Goal: Task Accomplishment & Management: Use online tool/utility

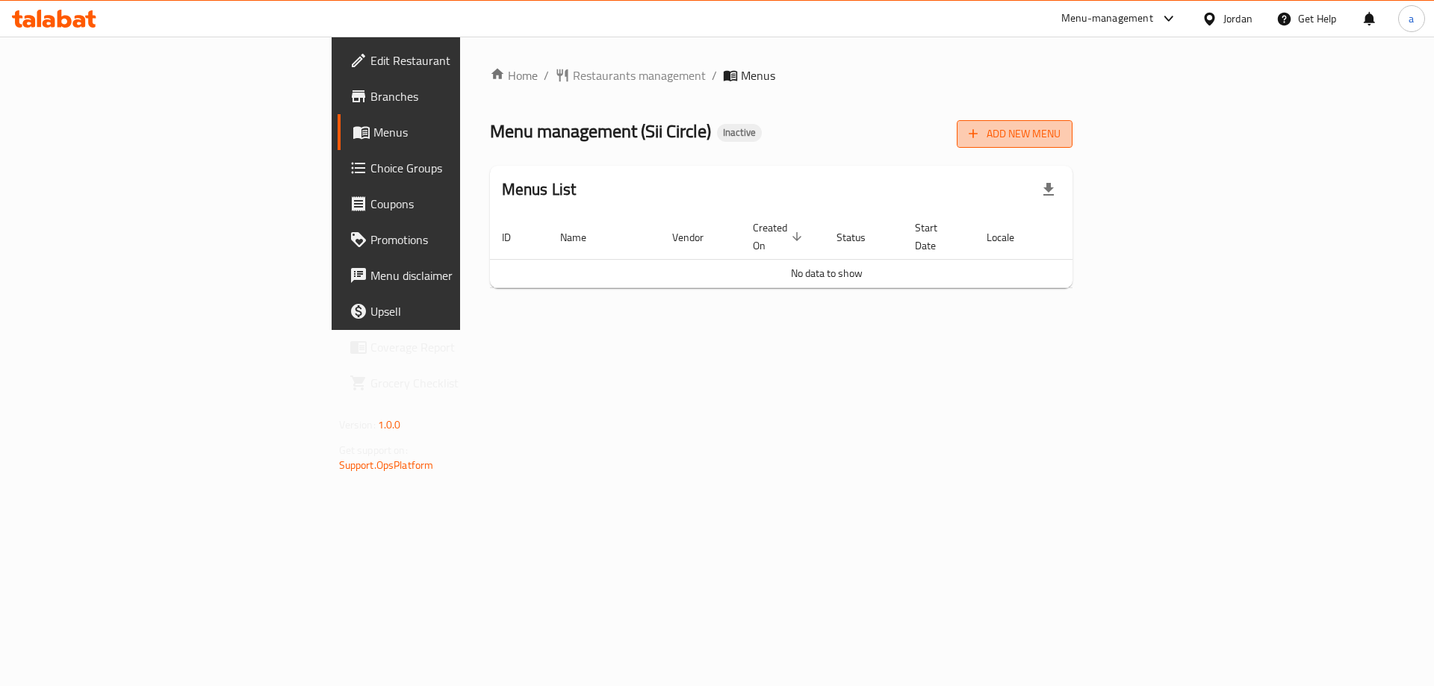
click at [1061, 140] on span "Add New Menu" at bounding box center [1015, 134] width 92 height 19
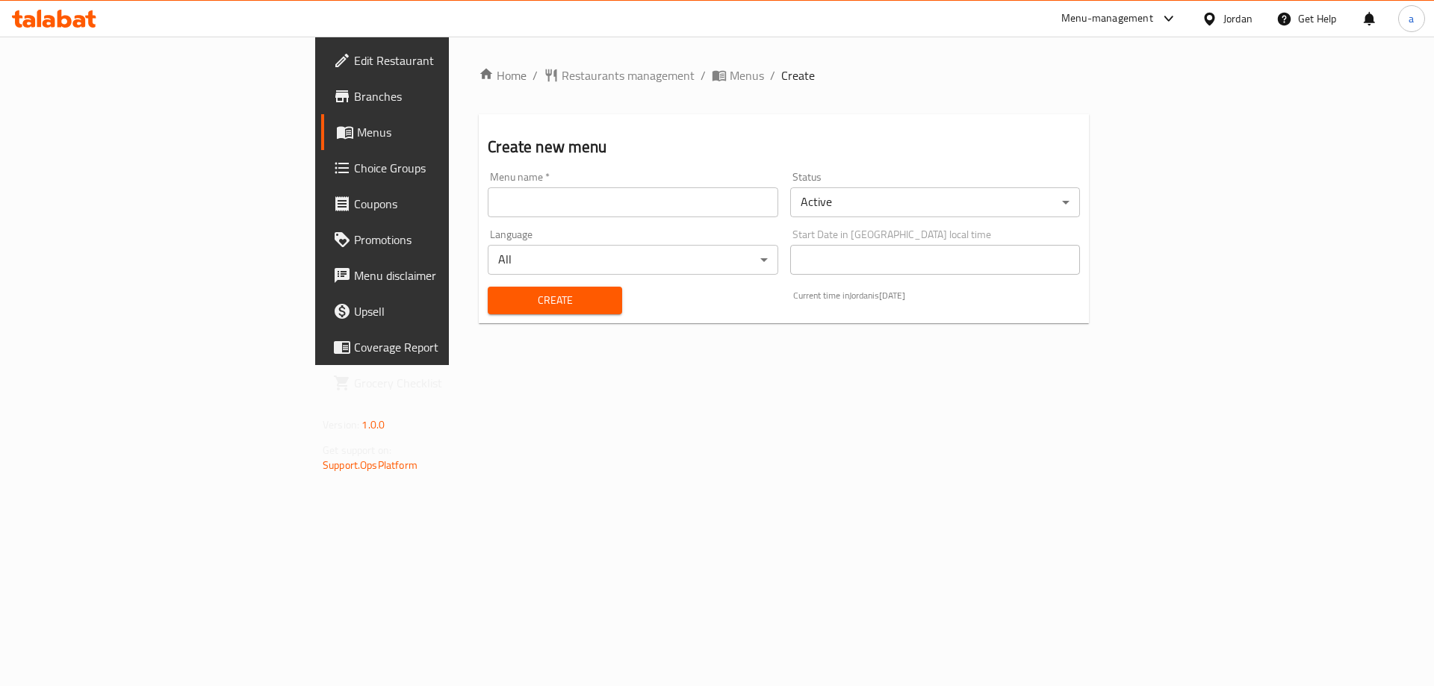
click at [488, 211] on input "text" at bounding box center [633, 202] width 290 height 30
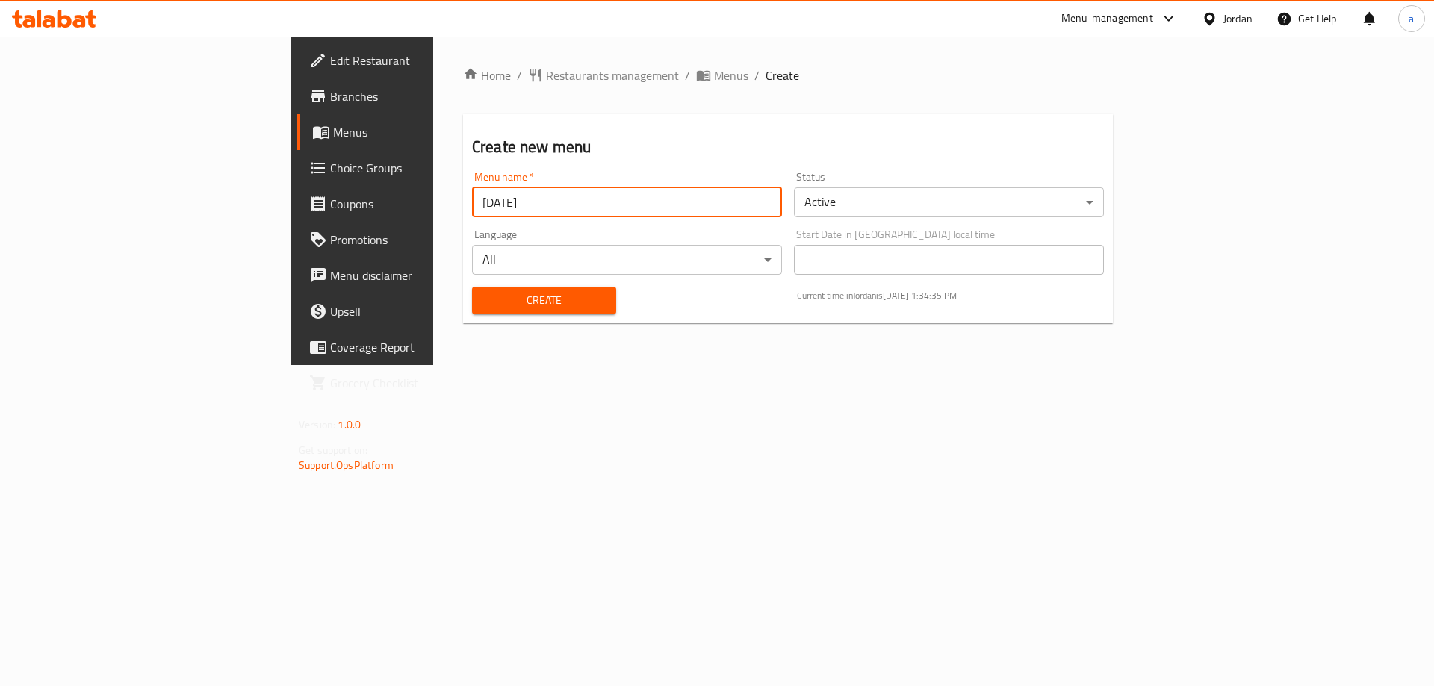
type input "[DATE]"
click at [472, 287] on button "Create" at bounding box center [544, 301] width 144 height 28
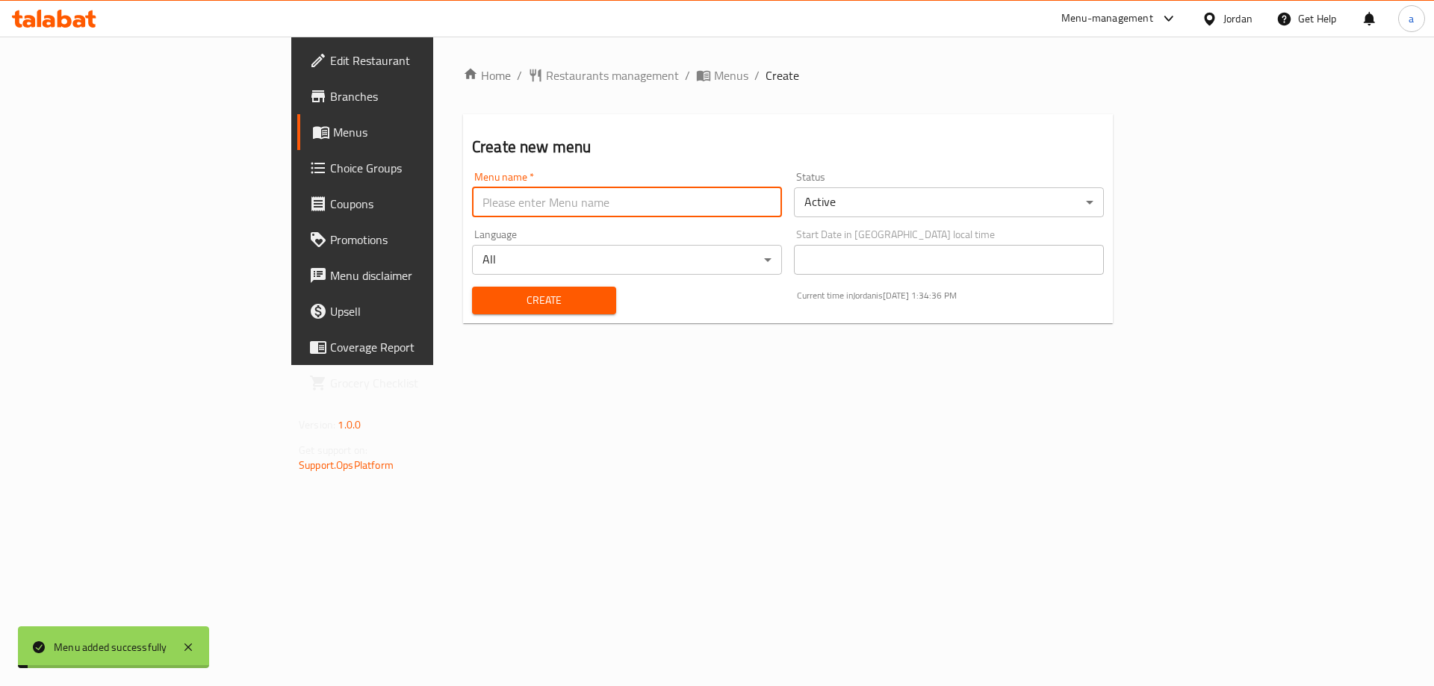
click at [333, 125] on span "Menus" at bounding box center [426, 132] width 186 height 18
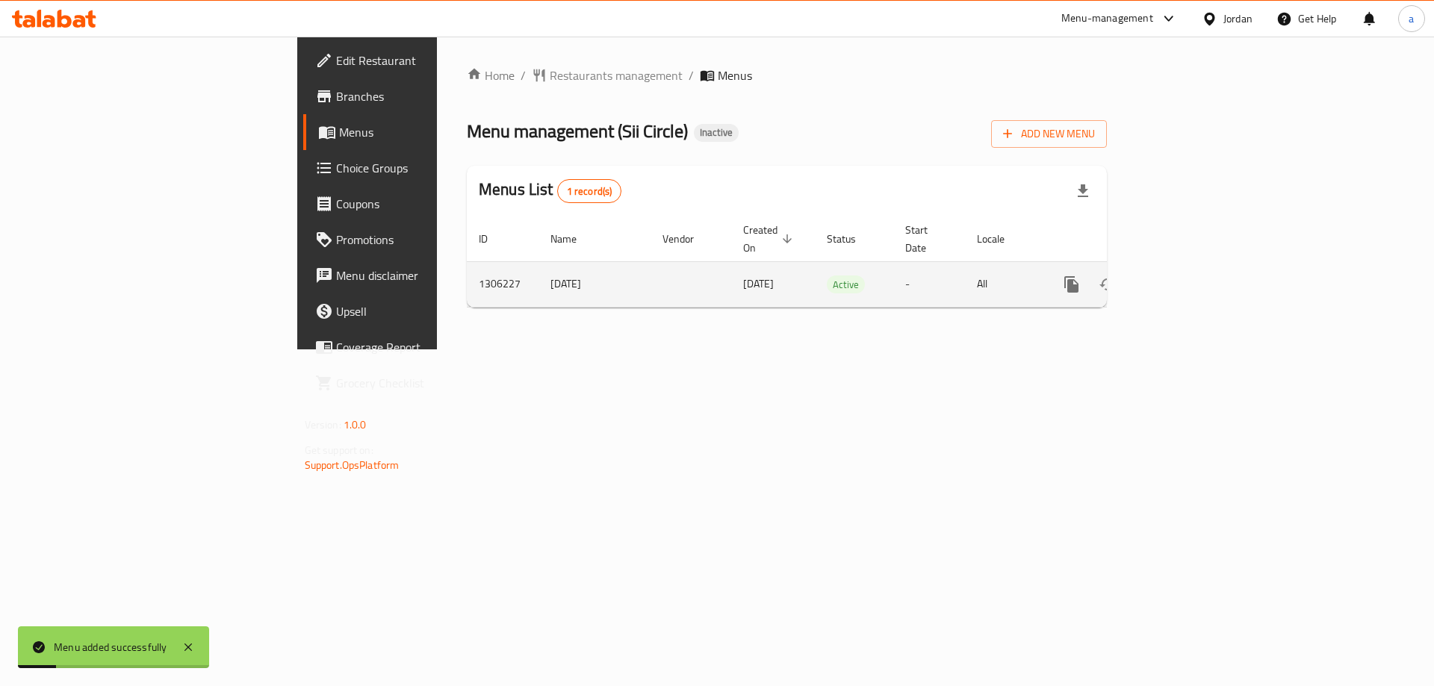
click at [1188, 276] on icon "enhanced table" at bounding box center [1179, 285] width 18 height 18
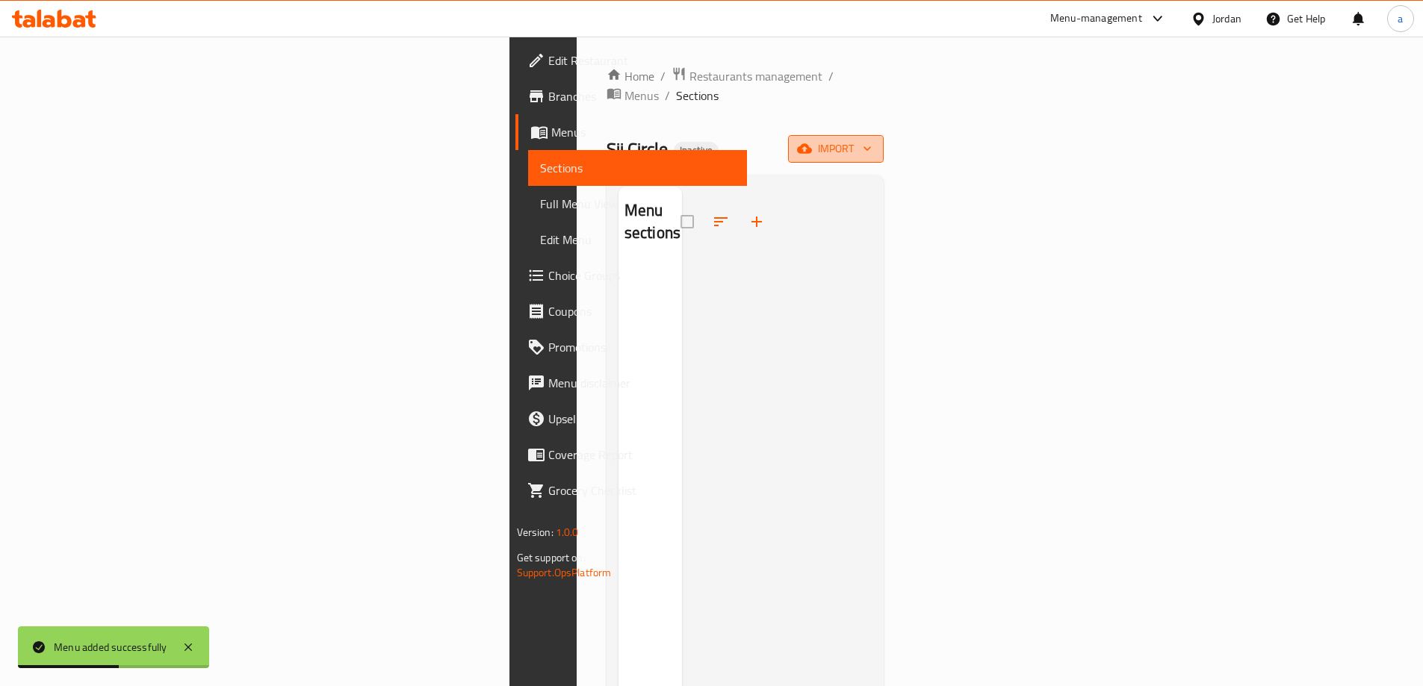
click at [872, 140] on span "import" at bounding box center [836, 149] width 72 height 19
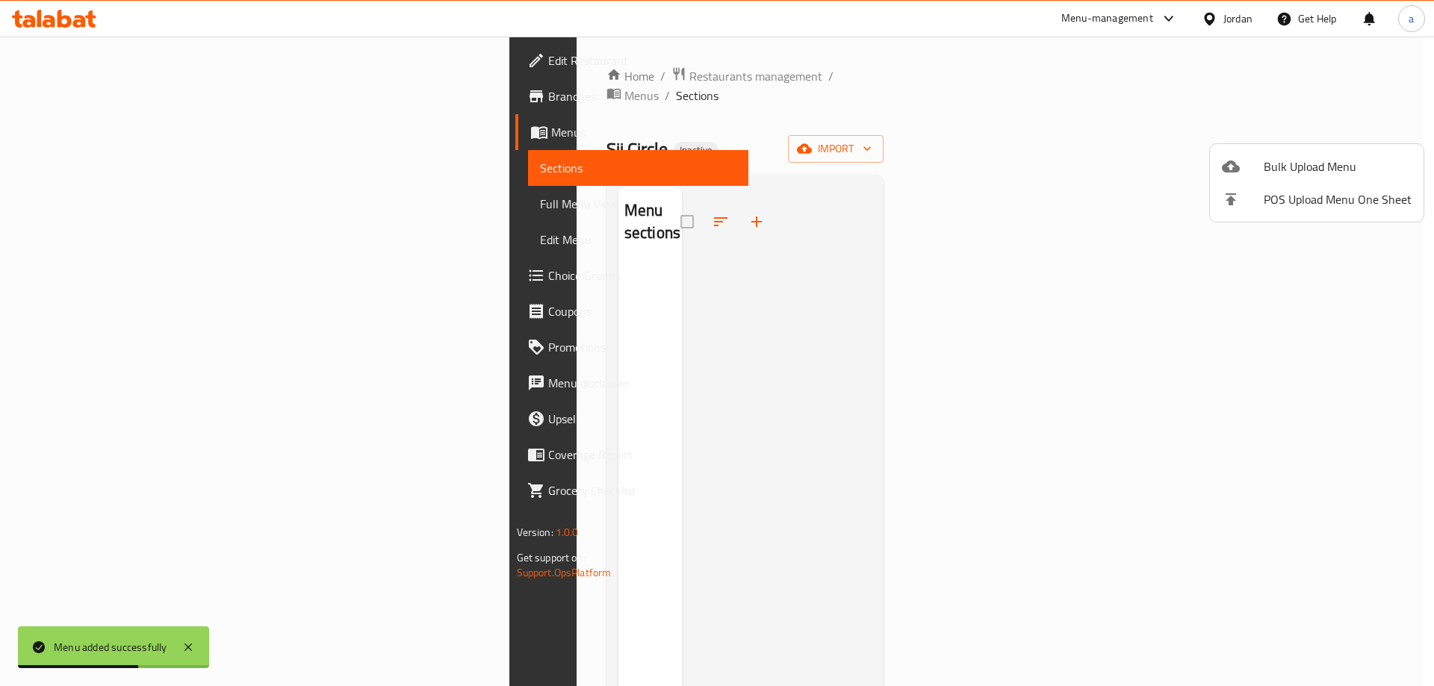
click at [962, 183] on div at bounding box center [717, 343] width 1434 height 686
